Goal: Information Seeking & Learning: Compare options

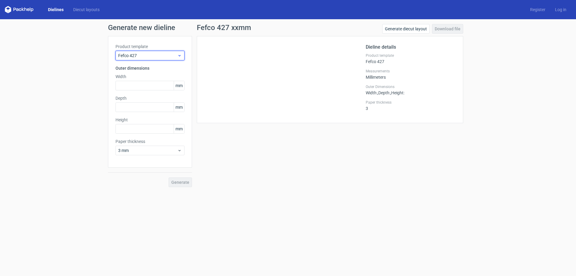
click at [180, 55] on use at bounding box center [179, 55] width 2 height 1
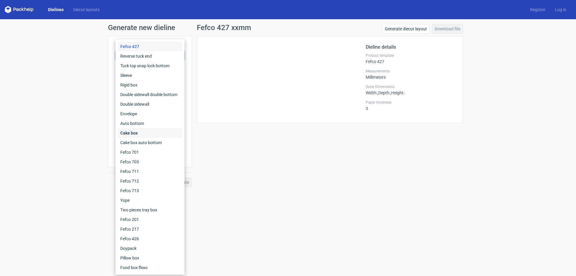
click at [150, 132] on div "Cake box" at bounding box center [150, 133] width 64 height 10
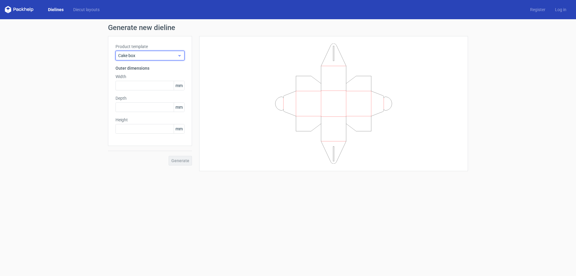
click at [179, 56] on use at bounding box center [179, 55] width 2 height 1
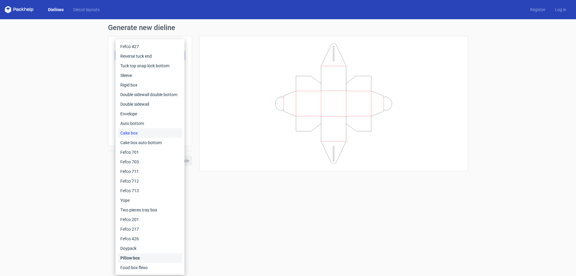
click at [139, 258] on div "Pillow box" at bounding box center [150, 258] width 64 height 10
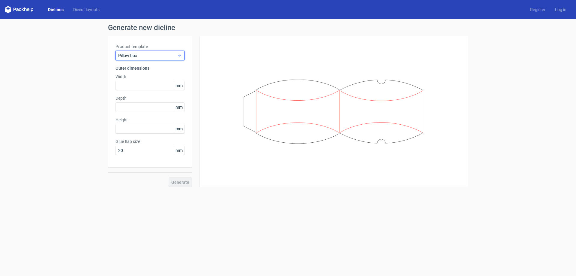
click at [179, 55] on use at bounding box center [179, 55] width 2 height 1
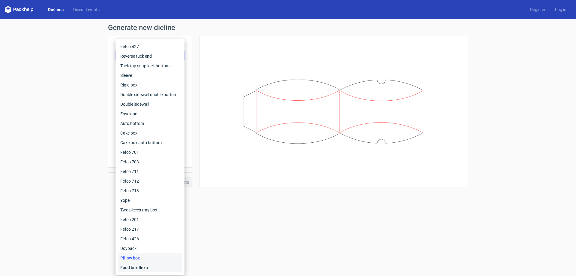
click at [140, 267] on div "Food box flexo" at bounding box center [150, 267] width 64 height 10
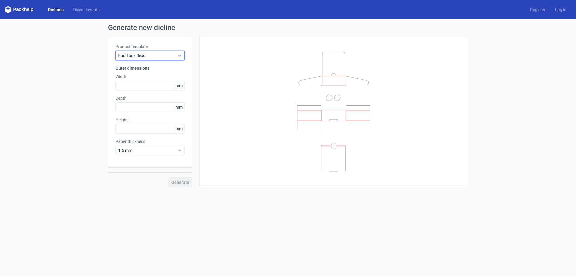
click at [180, 55] on use at bounding box center [179, 55] width 2 height 1
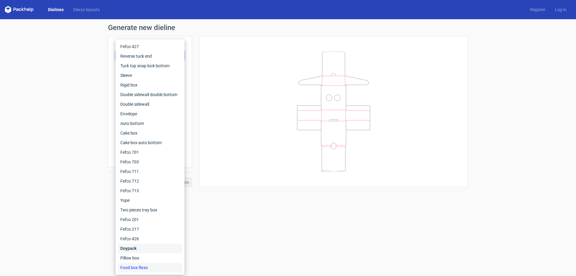
click at [135, 249] on div "Doypack" at bounding box center [150, 248] width 64 height 10
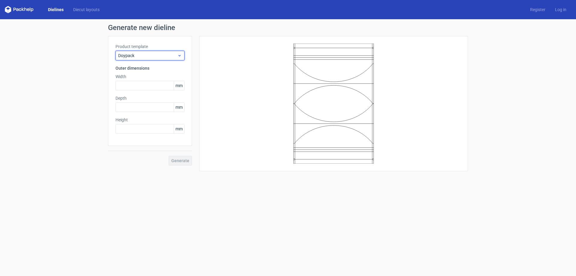
click at [180, 56] on use at bounding box center [179, 55] width 2 height 1
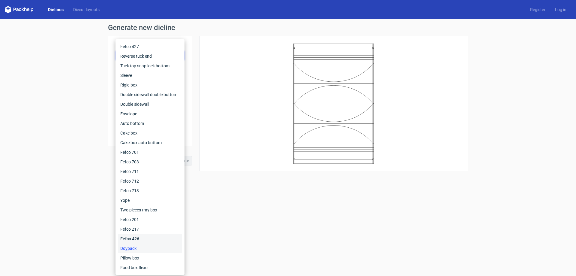
click at [140, 239] on div "Fefco 426" at bounding box center [150, 239] width 64 height 10
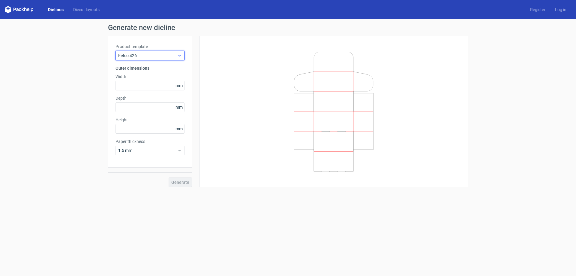
click at [180, 54] on icon at bounding box center [179, 55] width 4 height 5
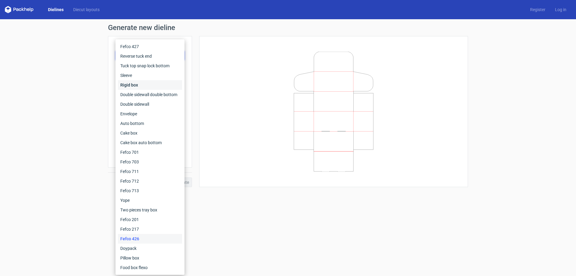
click at [129, 85] on div "Rigid box" at bounding box center [150, 85] width 64 height 10
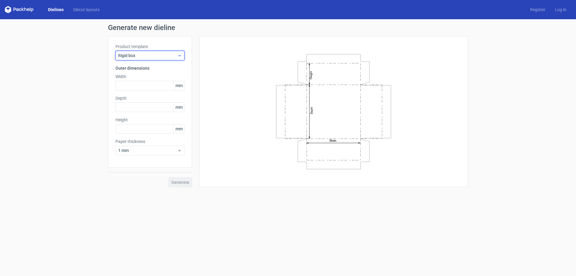
click at [181, 54] on icon at bounding box center [179, 55] width 4 height 5
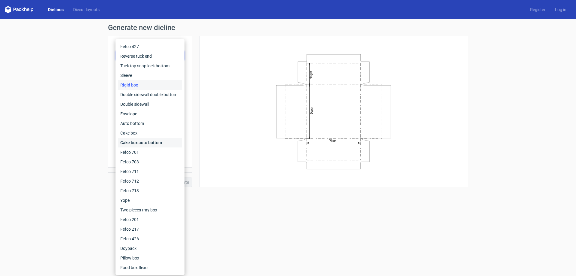
click at [155, 142] on div "Cake box auto bottom" at bounding box center [150, 143] width 64 height 10
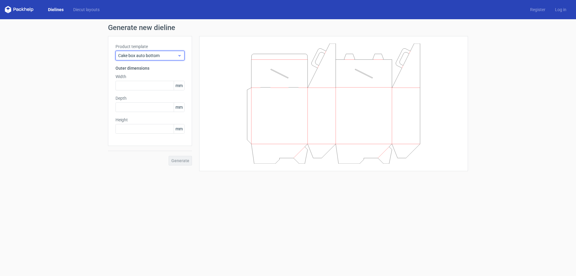
click at [182, 55] on div "Cake box auto bottom" at bounding box center [149, 56] width 69 height 10
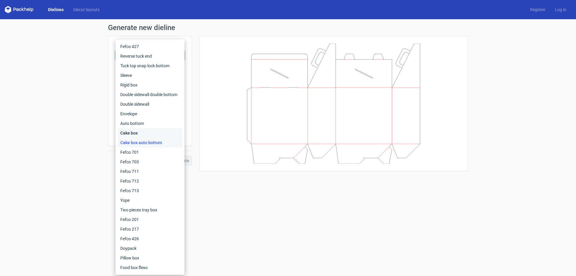
click at [136, 130] on div "Cake box" at bounding box center [150, 133] width 64 height 10
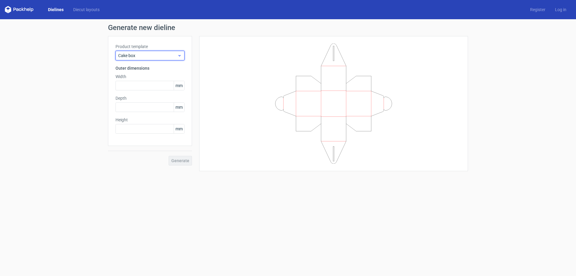
click at [178, 55] on icon at bounding box center [179, 55] width 4 height 5
